Goal: Transaction & Acquisition: Purchase product/service

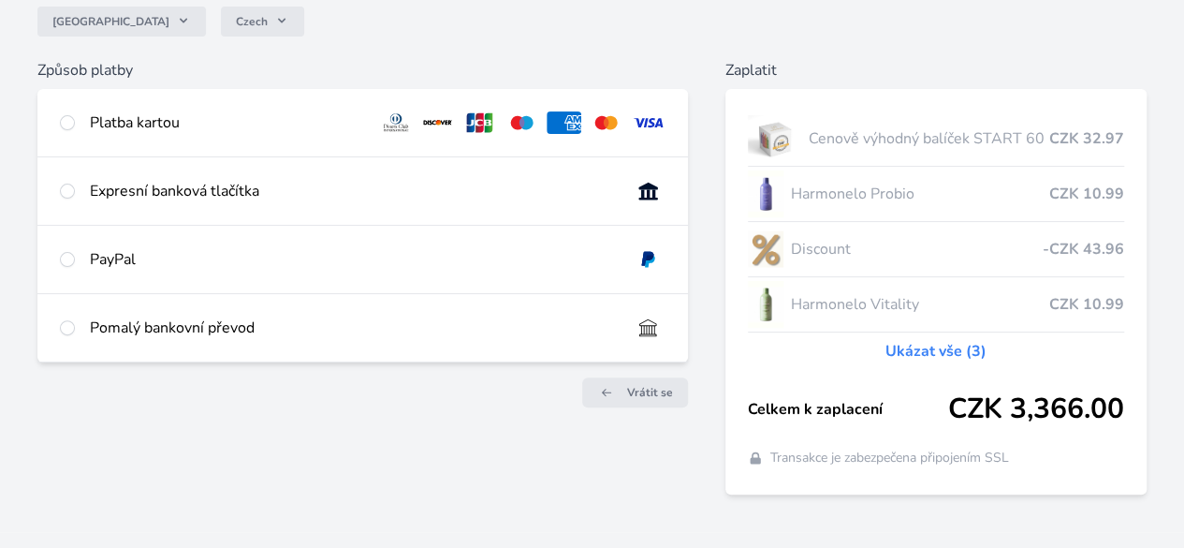
scroll to position [170, 0]
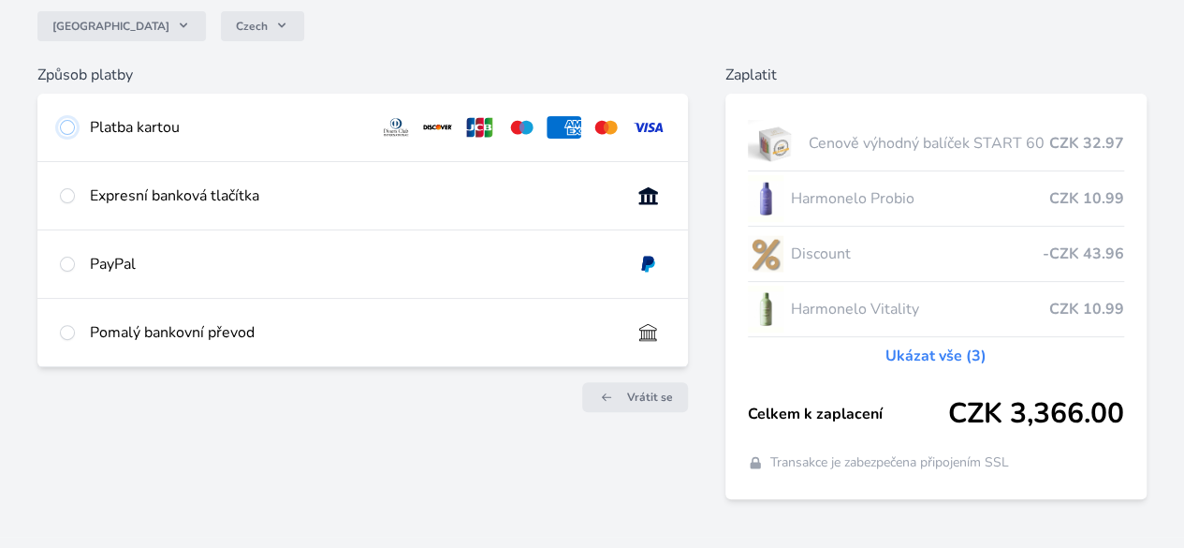
click at [75, 127] on input "radio" at bounding box center [67, 127] width 15 height 15
radio input "true"
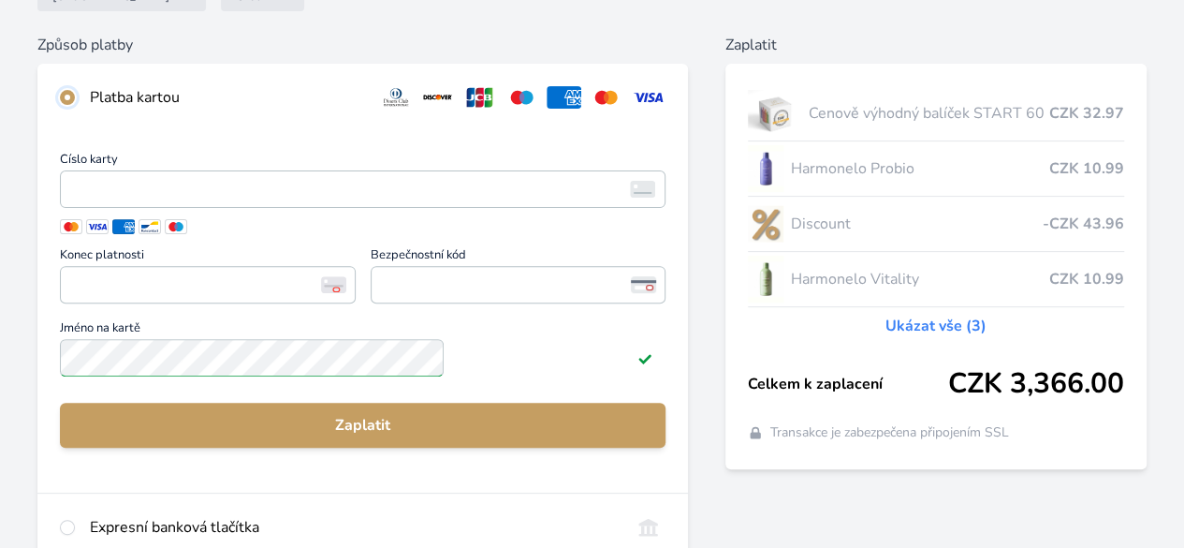
scroll to position [189, 0]
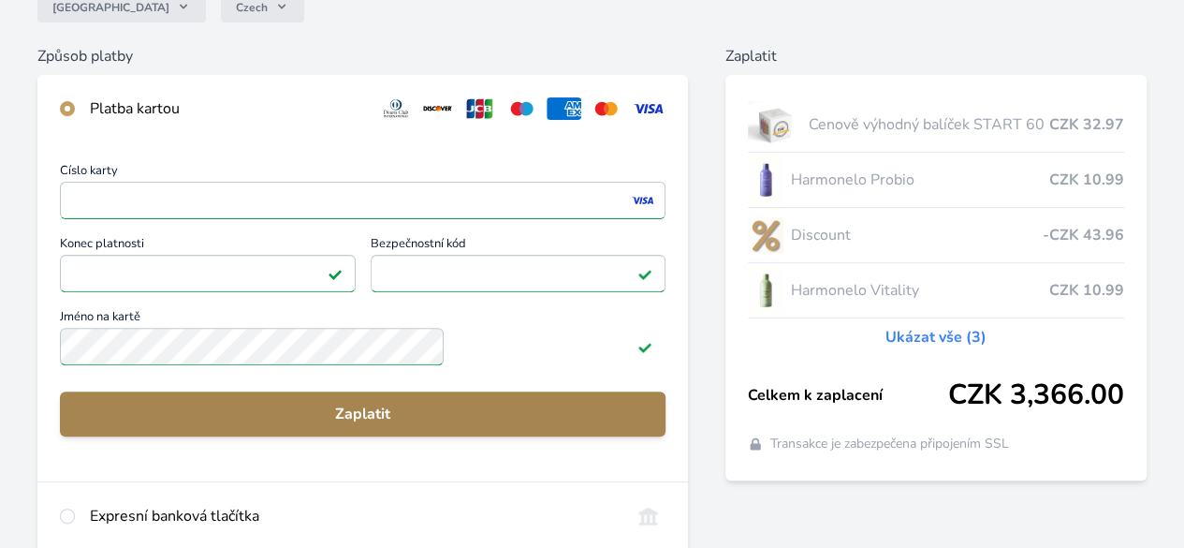
click at [432, 413] on button "Zaplatit" at bounding box center [363, 413] width 606 height 45
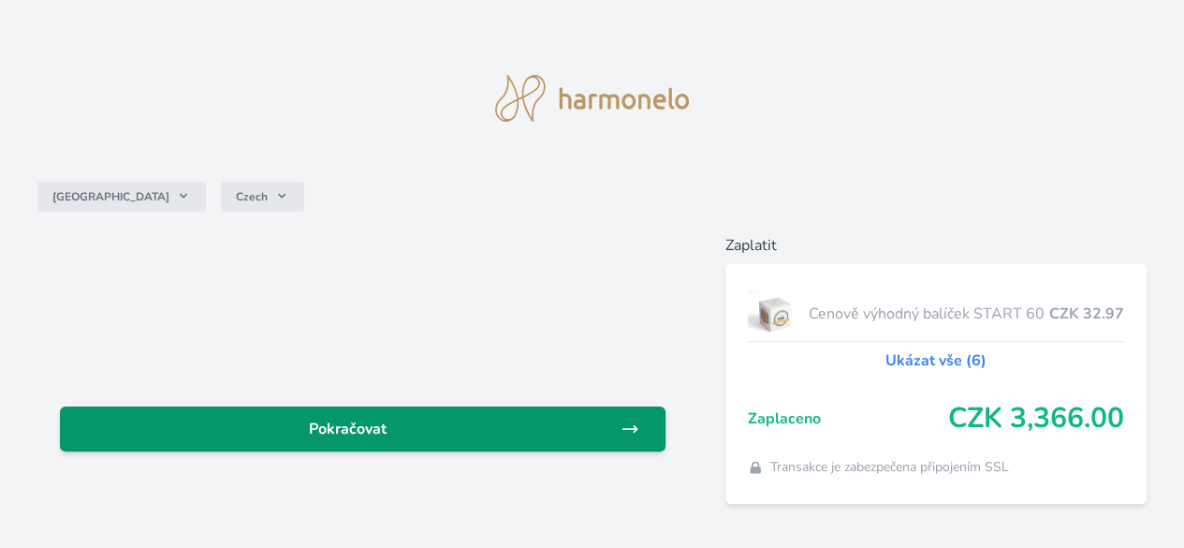
click at [466, 418] on span "Pokračovat" at bounding box center [348, 429] width 546 height 22
